Goal: Task Accomplishment & Management: Manage account settings

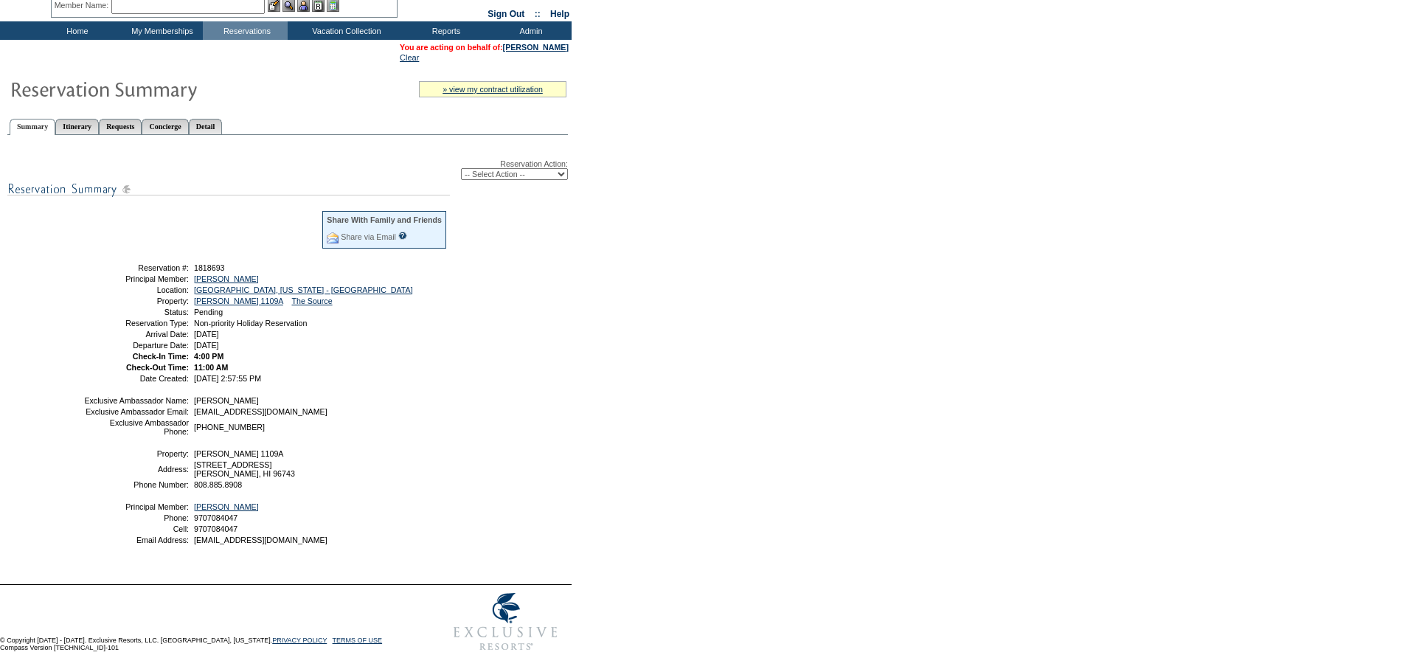
scroll to position [74, 0]
click at [481, 167] on div "Reservation Action: -- Select Action -- Modify Reservation Dates Modify Reserva…" at bounding box center [287, 358] width 560 height 430
click at [480, 168] on select "-- Select Action -- Modify Reservation Dates Modify Reservation Cost Modify Occ…" at bounding box center [514, 174] width 107 height 12
select select "ChangeCost"
click at [461, 168] on select "-- Select Action -- Modify Reservation Dates Modify Reservation Cost Modify Occ…" at bounding box center [514, 174] width 107 height 12
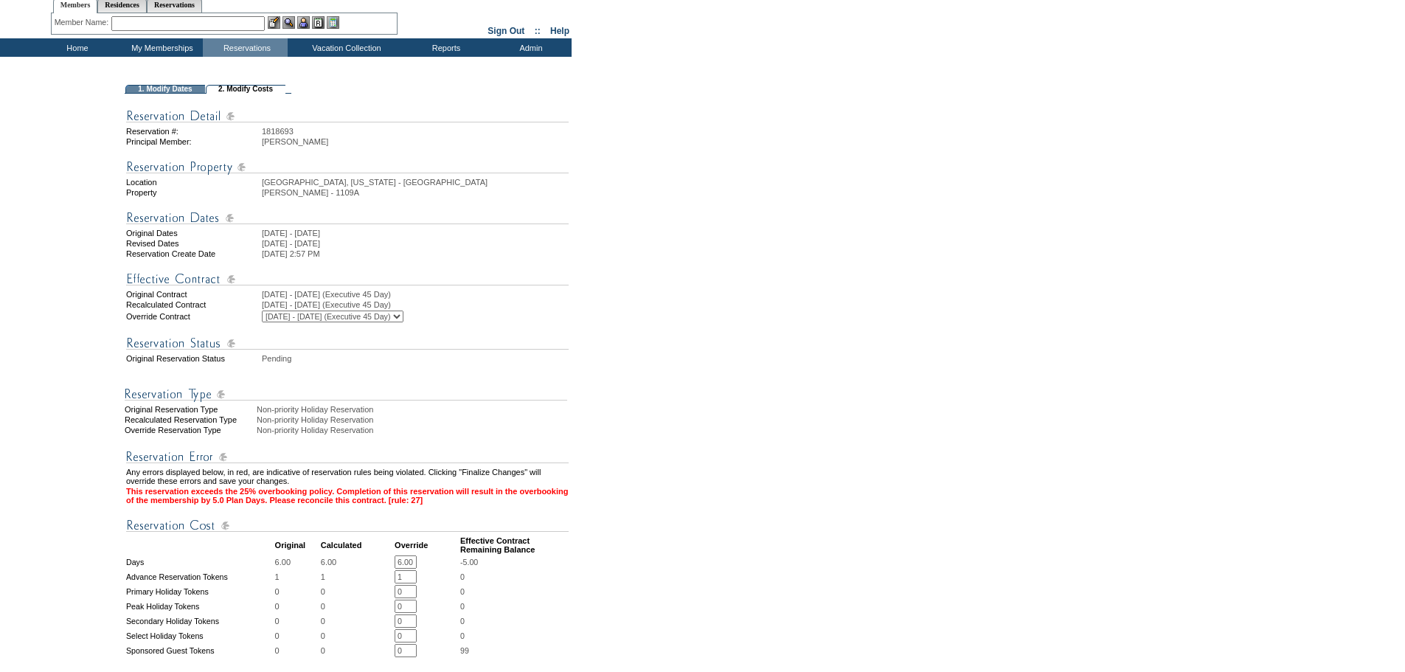
scroll to position [221, 0]
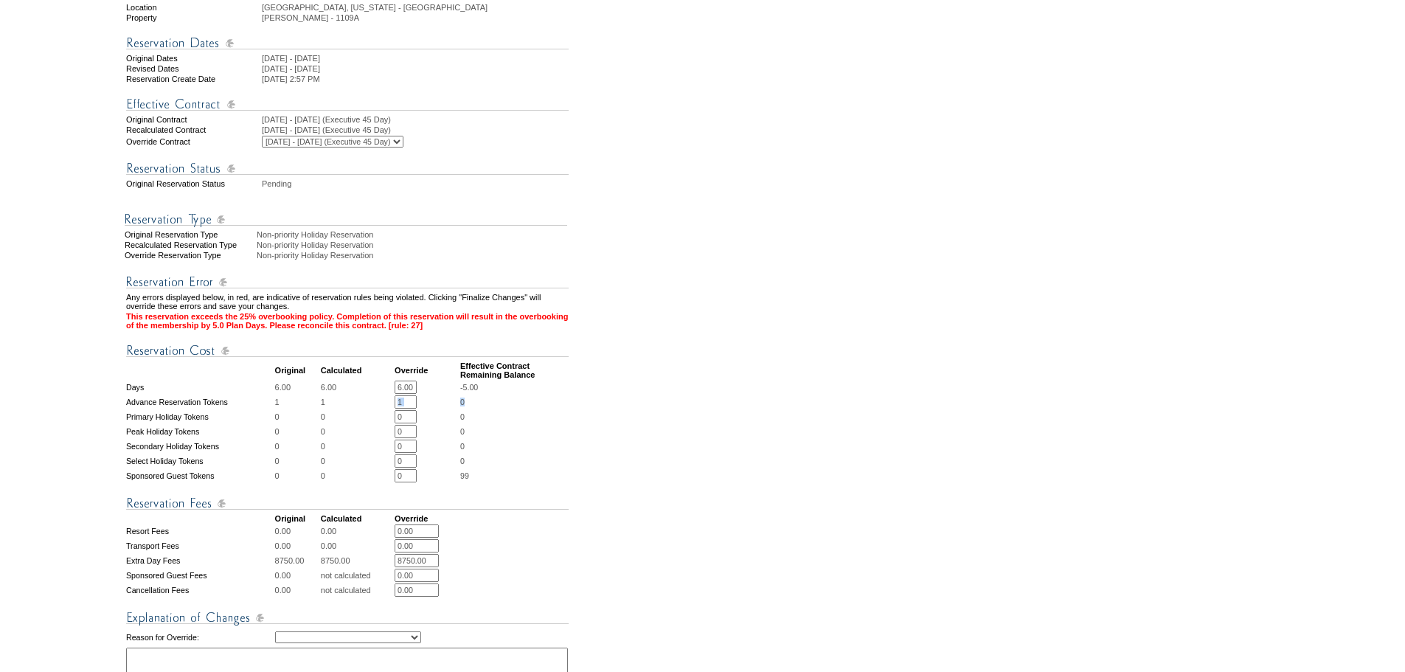
drag, startPoint x: 471, startPoint y: 439, endPoint x: 449, endPoint y: 444, distance: 22.7
click at [449, 444] on table "Any errors displayed below, in red, are indicative of reservation rules being v…" at bounding box center [347, 491] width 445 height 461
click at [437, 408] on td "1 * *" at bounding box center [426, 401] width 64 height 13
click at [476, 408] on td "0" at bounding box center [514, 401] width 108 height 13
drag, startPoint x: 476, startPoint y: 438, endPoint x: 453, endPoint y: 437, distance: 22.9
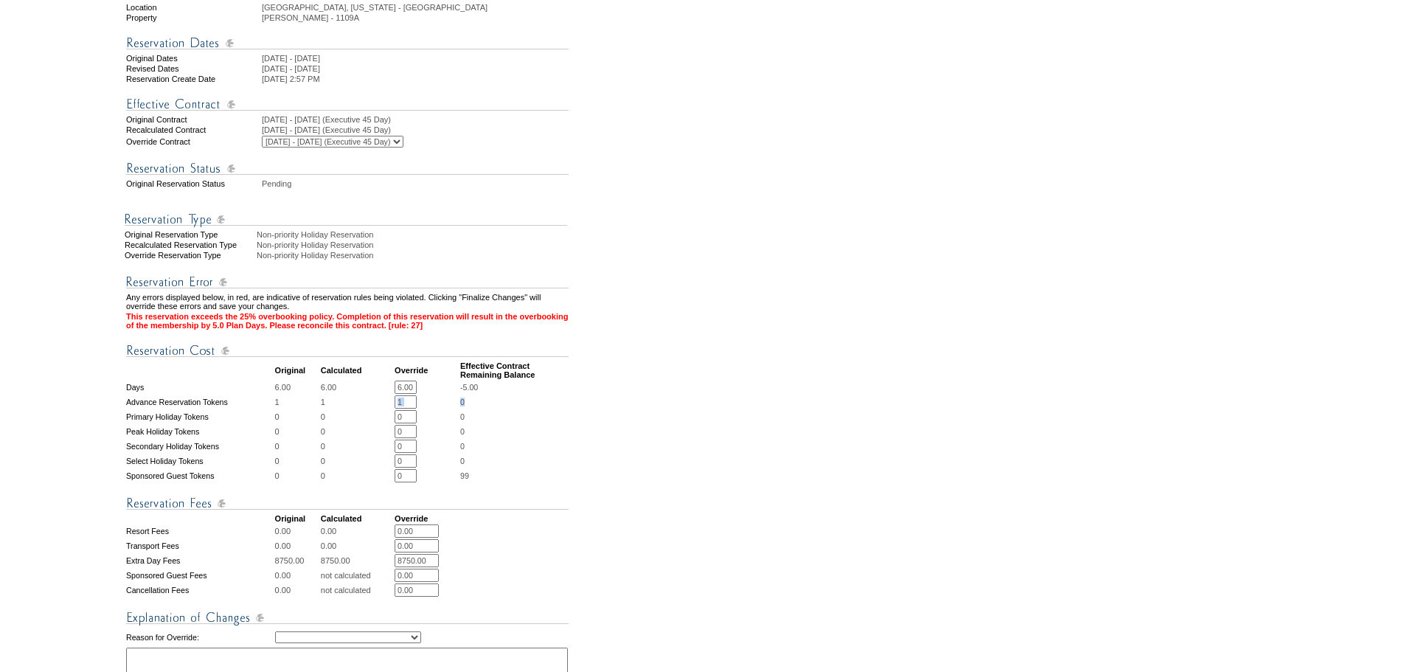
click at [453, 408] on tr "Advance Reservation Tokens 1 1 1 * * 0" at bounding box center [347, 401] width 442 height 13
click at [484, 408] on td "0" at bounding box center [514, 401] width 108 height 13
